Goal: Use online tool/utility

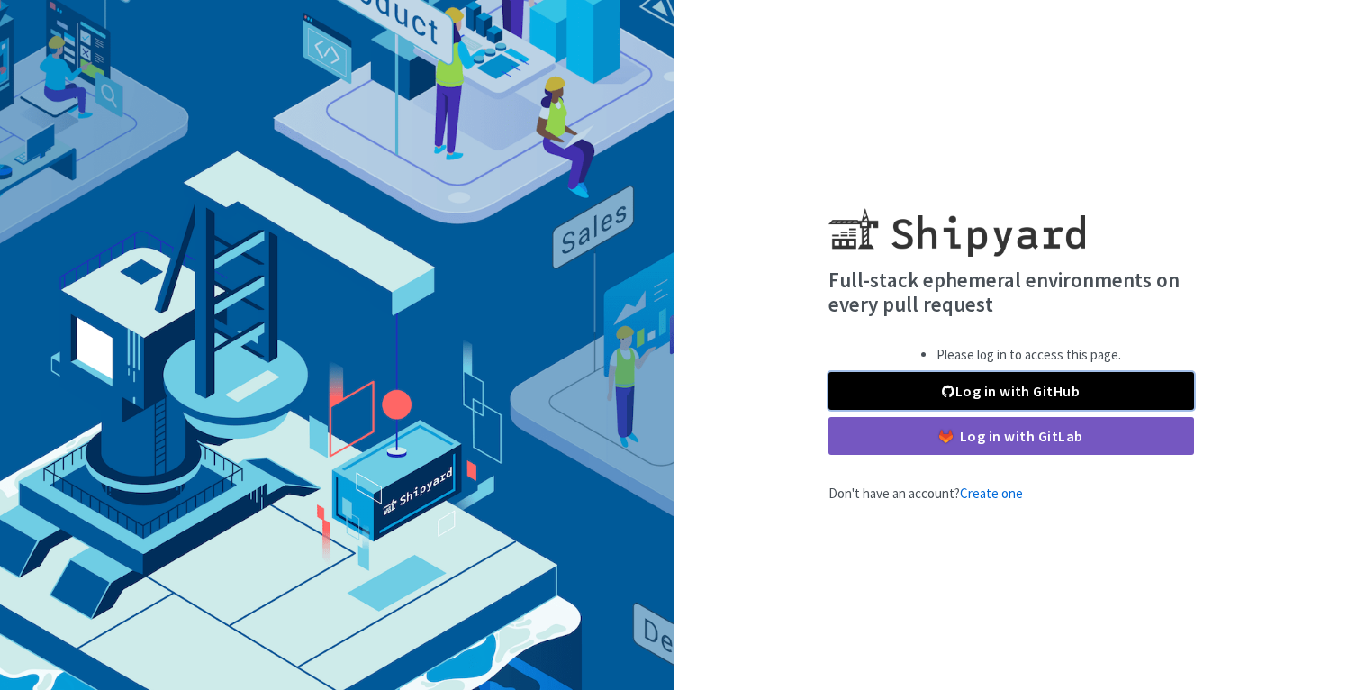
click at [1010, 388] on link "Log in with GitHub" at bounding box center [1011, 391] width 366 height 38
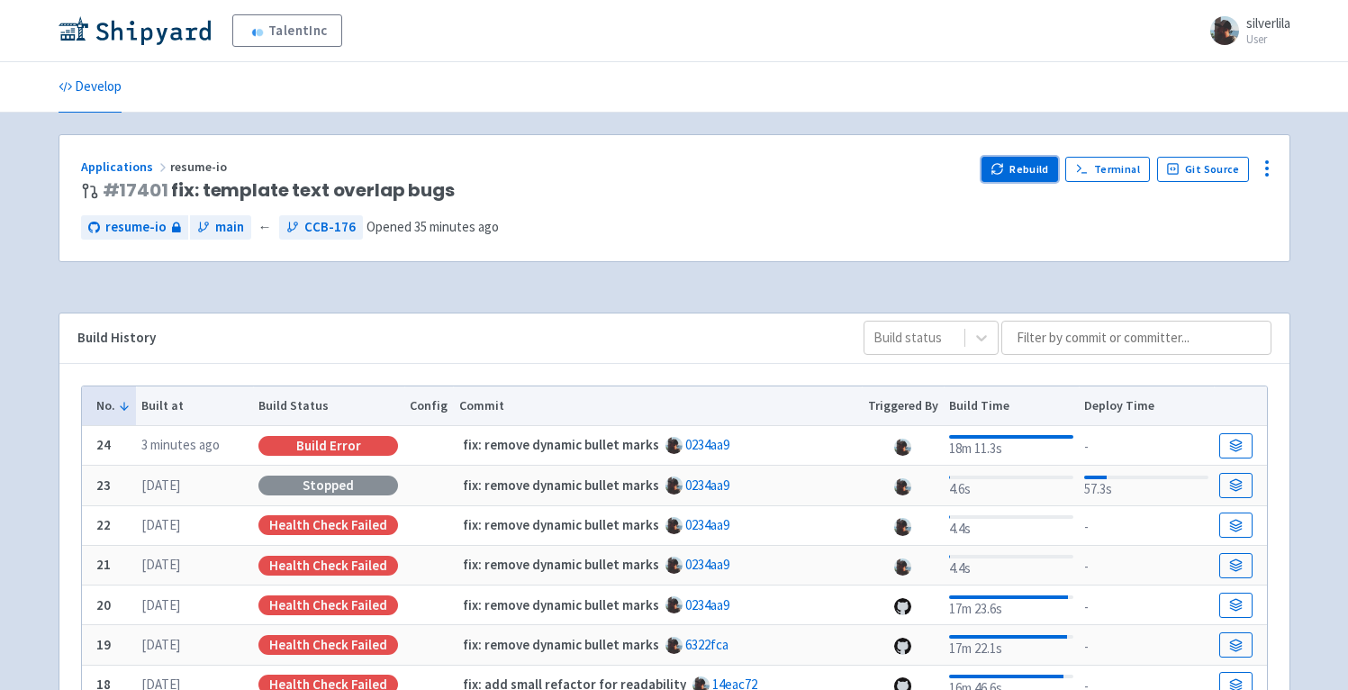
click at [1040, 167] on button "Rebuild" at bounding box center [1020, 169] width 77 height 25
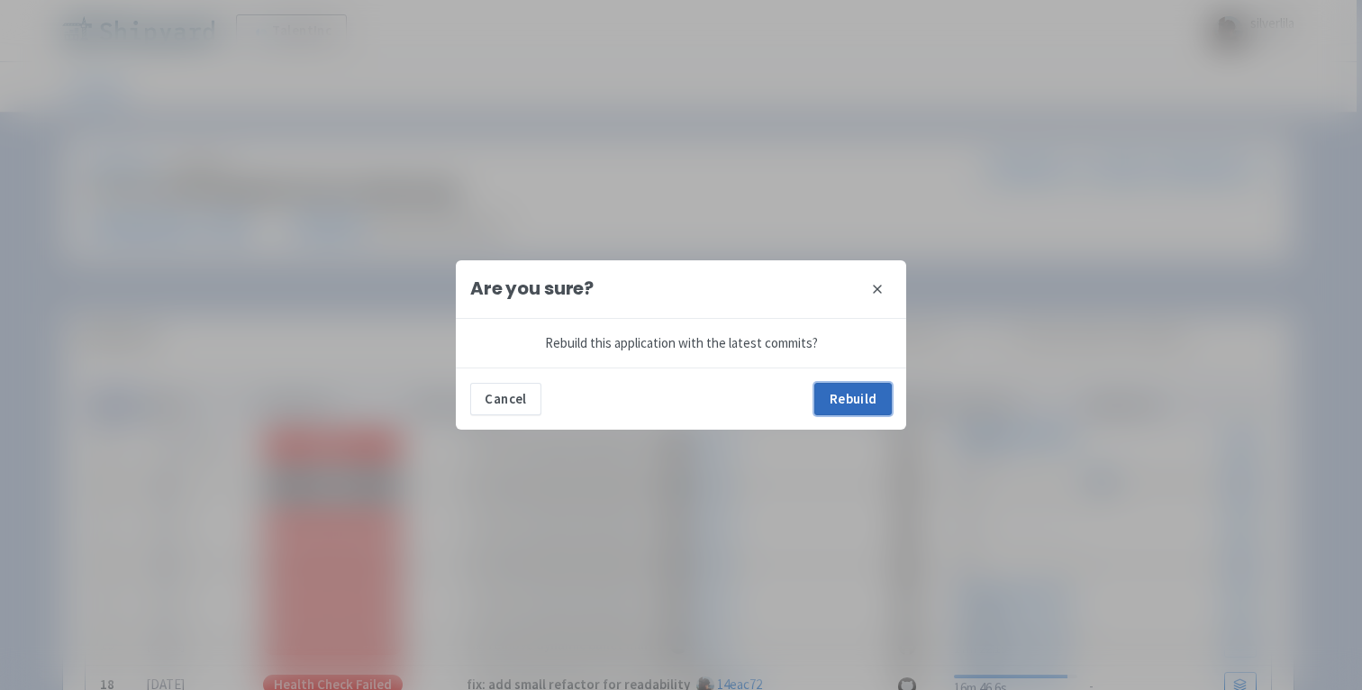
click at [850, 403] on button "Rebuild" at bounding box center [852, 399] width 77 height 32
